Goal: Find specific page/section: Find specific page/section

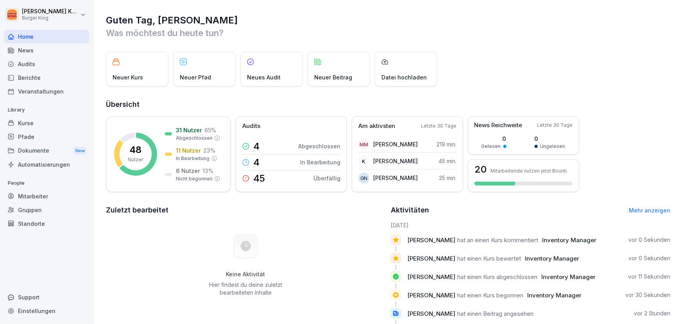
click at [139, 73] on p "Neuer Kurs" at bounding box center [128, 77] width 30 height 8
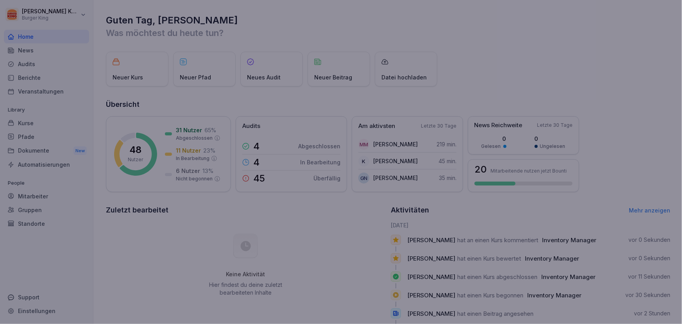
click at [467, 62] on div at bounding box center [341, 162] width 682 height 324
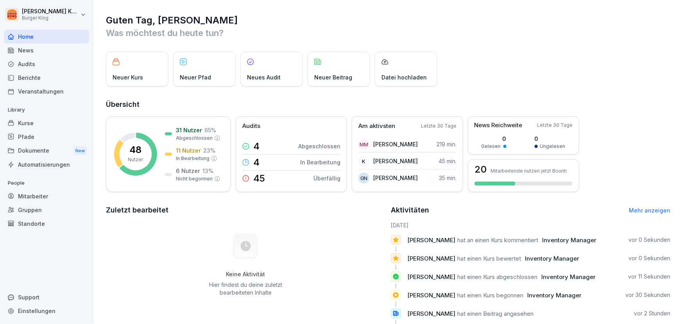
click at [29, 45] on div "News" at bounding box center [46, 50] width 85 height 14
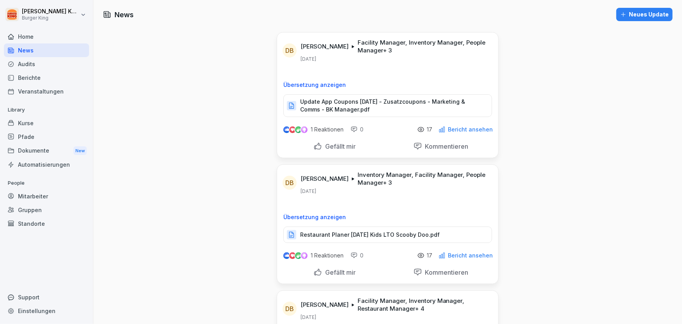
click at [471, 129] on p "Bericht ansehen" at bounding box center [470, 129] width 45 height 6
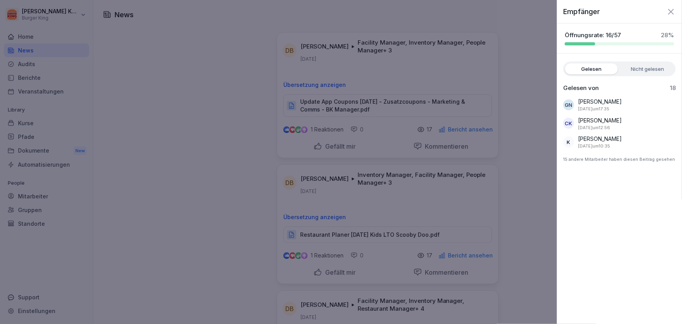
click at [609, 119] on p "[PERSON_NAME]" at bounding box center [600, 120] width 44 height 8
click at [644, 67] on label "Nicht gelesen" at bounding box center [647, 68] width 53 height 11
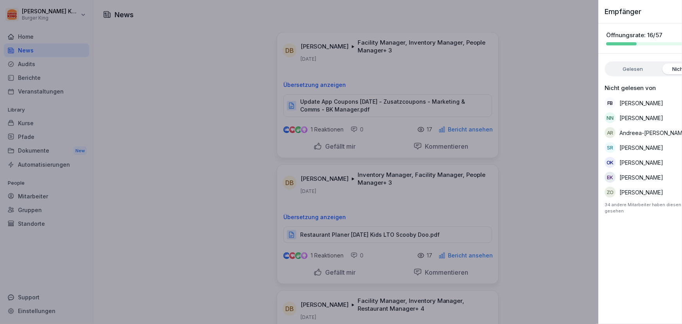
click at [528, 172] on div at bounding box center [341, 162] width 682 height 324
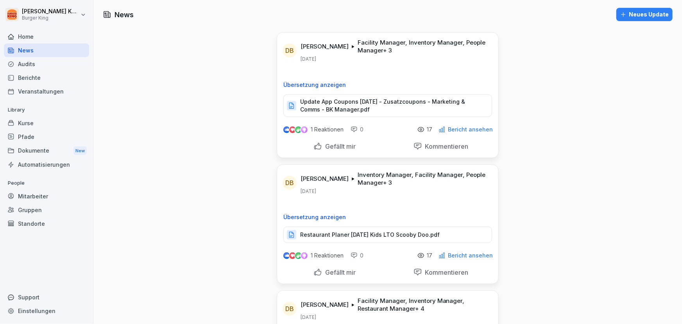
click at [38, 147] on div "Dokumente New" at bounding box center [46, 150] width 85 height 14
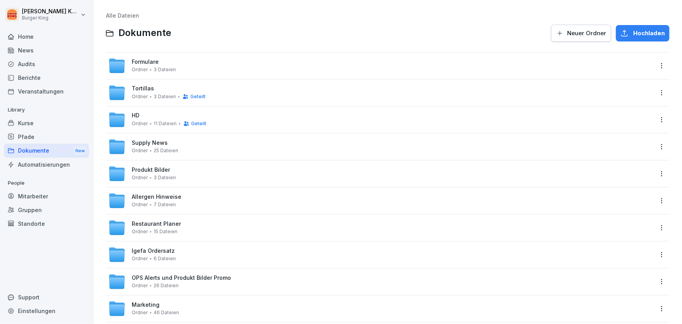
click at [179, 68] on div "Formulare Ordner 3 Dateien" at bounding box center [380, 65] width 545 height 17
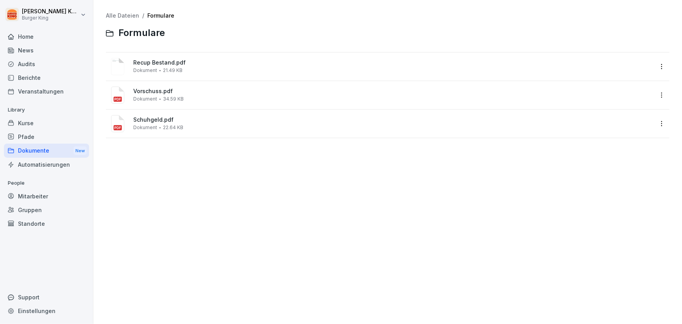
click at [197, 70] on div "Recup Bestand.pdf Dokument 21.49 KB" at bounding box center [393, 66] width 520 height 14
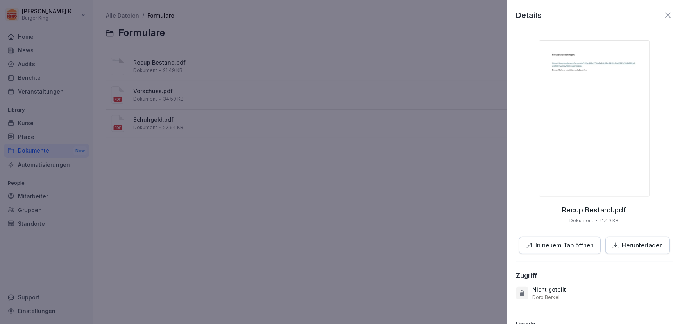
click at [571, 61] on img at bounding box center [594, 118] width 111 height 156
